Goal: Information Seeking & Learning: Learn about a topic

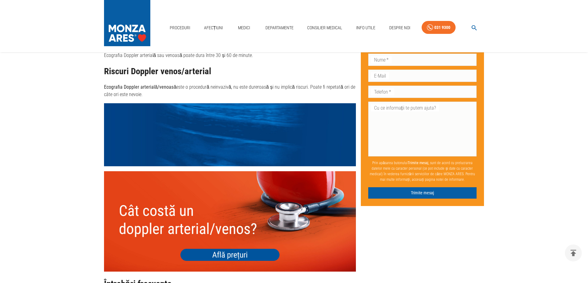
scroll to position [1450, 0]
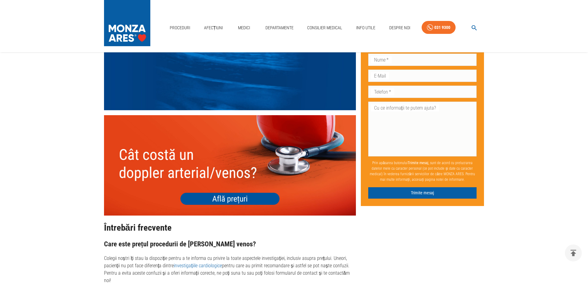
click at [234, 177] on img at bounding box center [230, 165] width 252 height 101
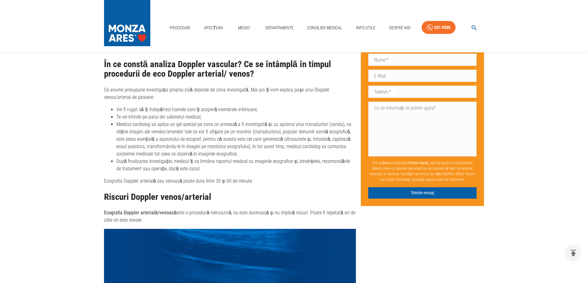
scroll to position [1265, 0]
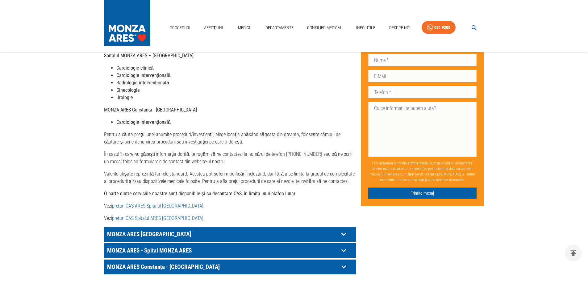
scroll to position [216, 0]
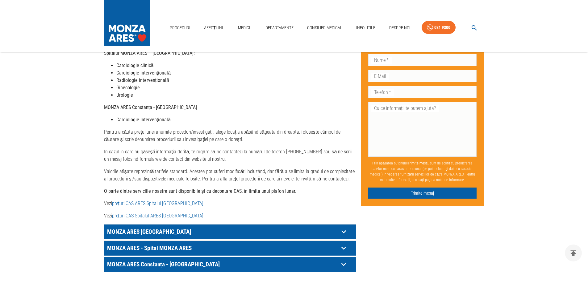
click at [344, 227] on icon at bounding box center [344, 232] width 10 height 10
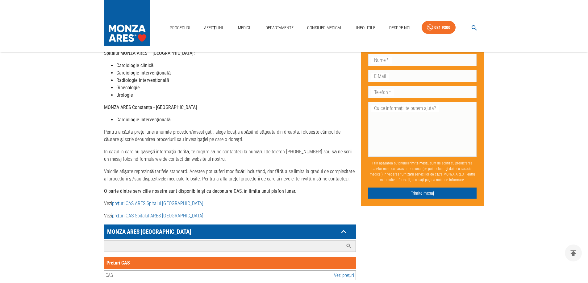
click at [121, 241] on input "Caută investigație/procedură..." at bounding box center [223, 246] width 239 height 11
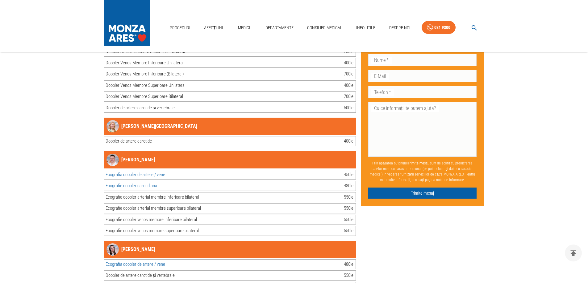
scroll to position [1542, 0]
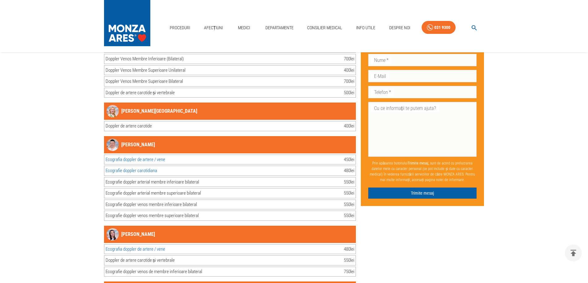
type input "doppler"
click at [143, 247] on link "Ecografia doppler de artere / vene" at bounding box center [135, 250] width 60 height 6
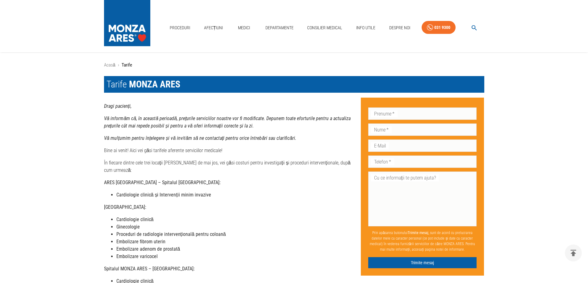
scroll to position [322, 0]
